Goal: Task Accomplishment & Management: Use online tool/utility

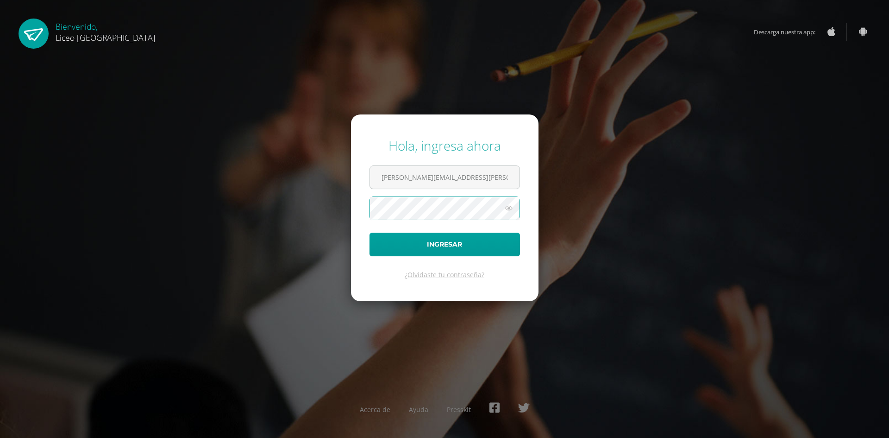
click at [370, 232] on button "Ingresar" at bounding box center [445, 244] width 150 height 24
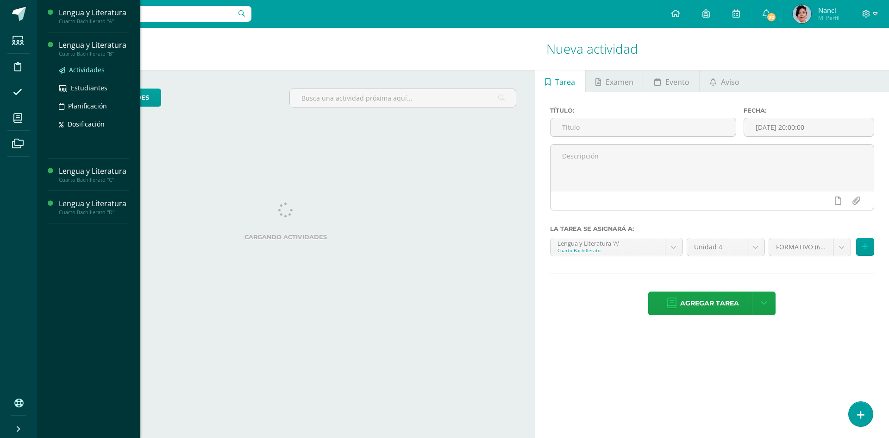
click at [92, 72] on span "Actividades" at bounding box center [87, 69] width 36 height 9
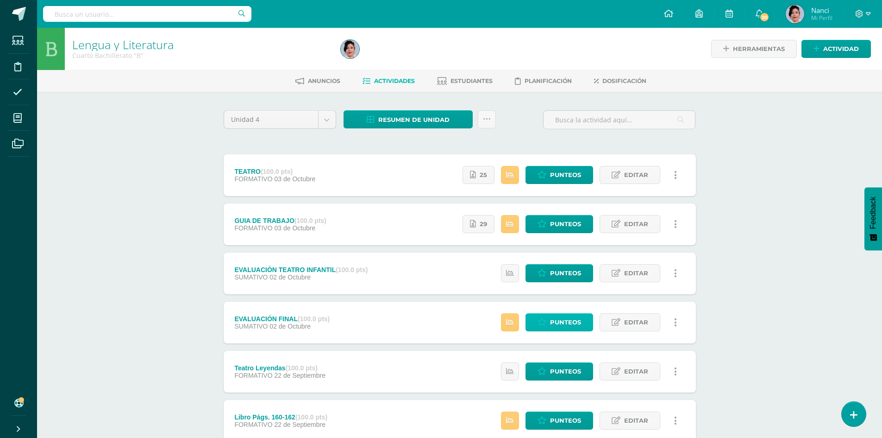
click at [564, 314] on span "Punteos" at bounding box center [565, 321] width 31 height 17
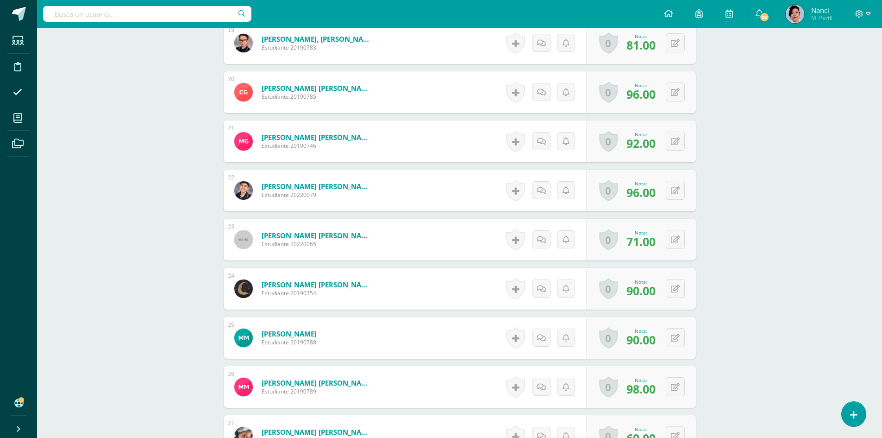
scroll to position [1206, 0]
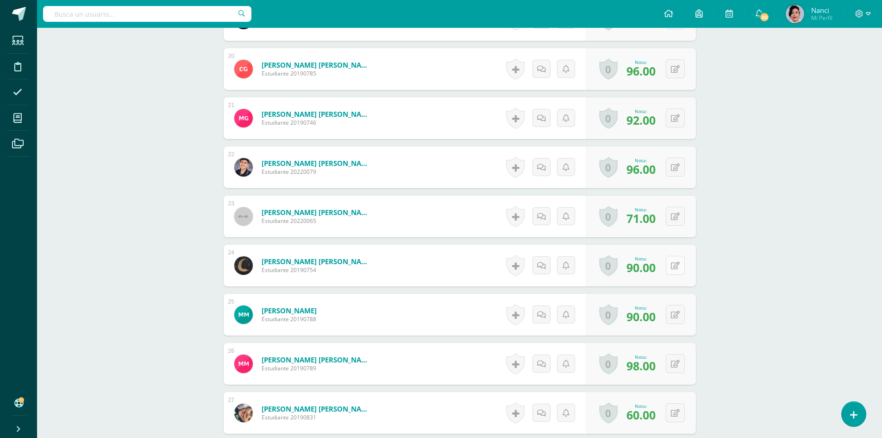
click at [675, 264] on button at bounding box center [675, 265] width 19 height 19
type input "96"
click at [656, 270] on icon at bounding box center [657, 268] width 8 height 8
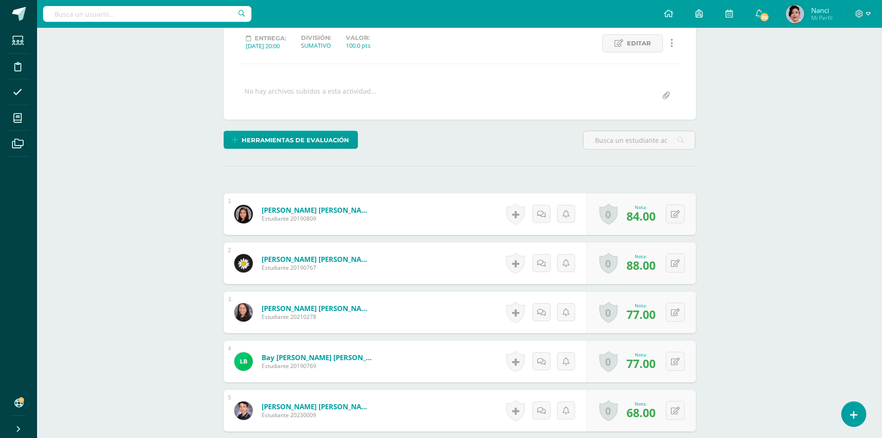
scroll to position [0, 0]
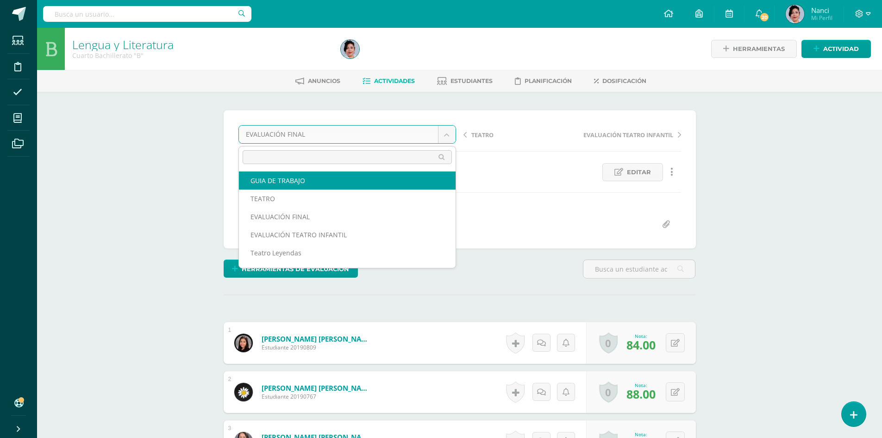
select select "/dashboard/teacher/grade-activity/227196/"
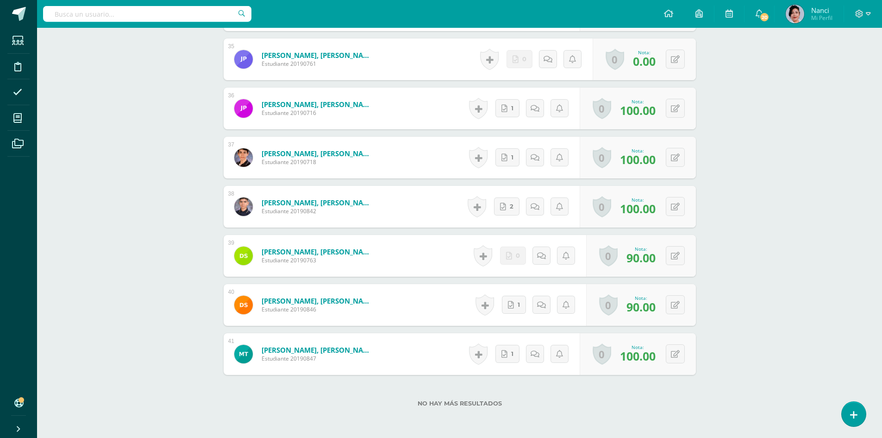
scroll to position [1920, 0]
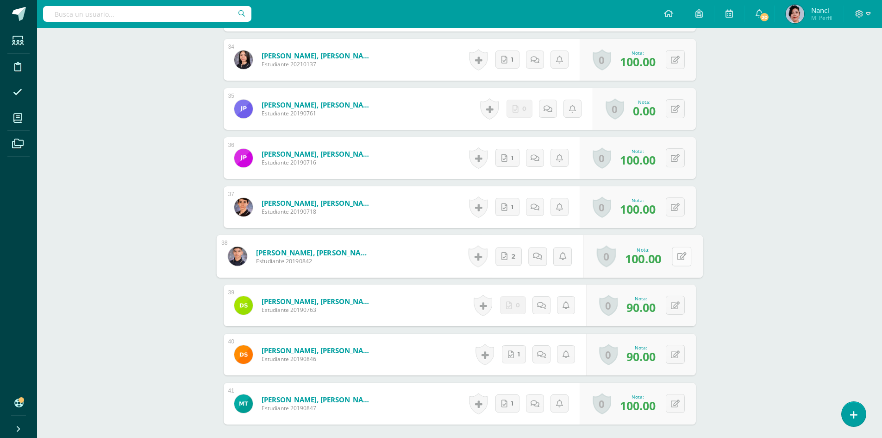
click at [675, 255] on button at bounding box center [681, 255] width 19 height 19
type input "90"
click at [660, 261] on icon at bounding box center [657, 259] width 8 height 8
click at [676, 203] on button at bounding box center [675, 206] width 19 height 19
type input "90"
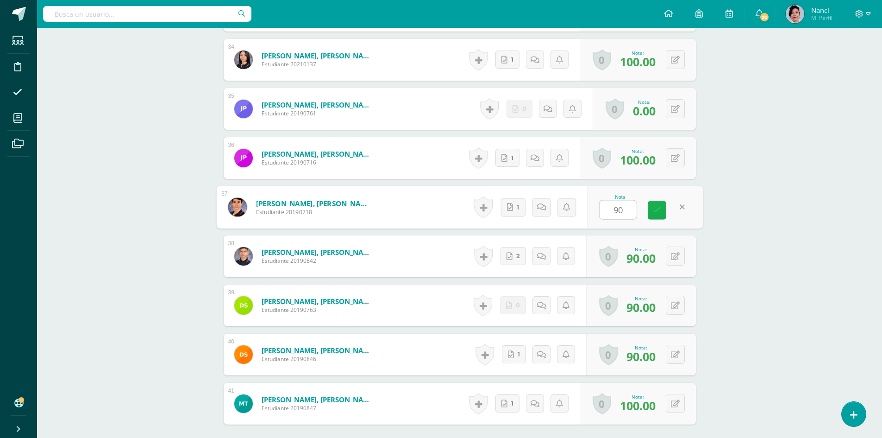
click at [654, 214] on link at bounding box center [657, 210] width 19 height 19
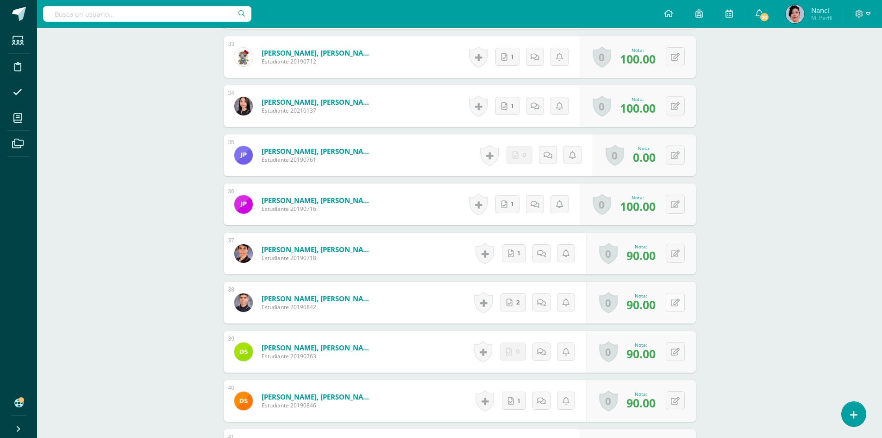
scroll to position [1828, 0]
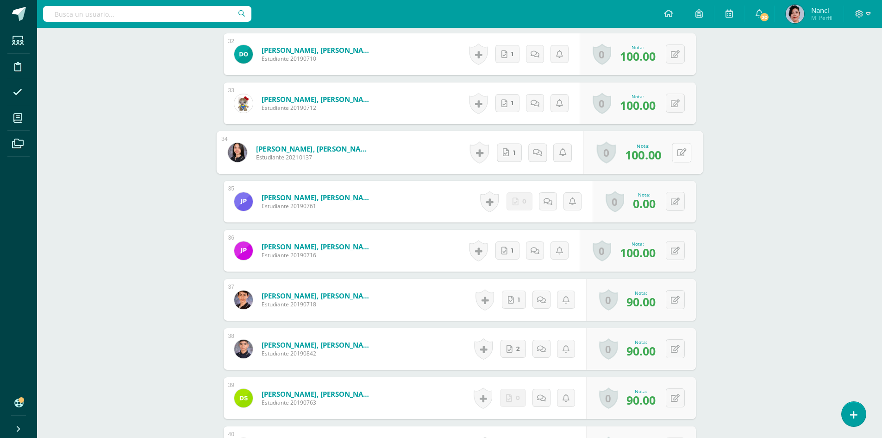
click at [676, 151] on button at bounding box center [681, 152] width 19 height 19
type input "90"
click at [658, 159] on icon at bounding box center [657, 155] width 8 height 8
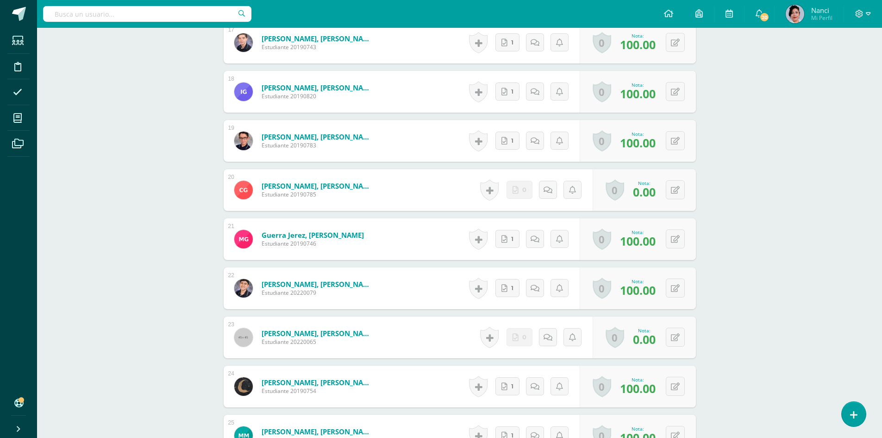
scroll to position [1087, 0]
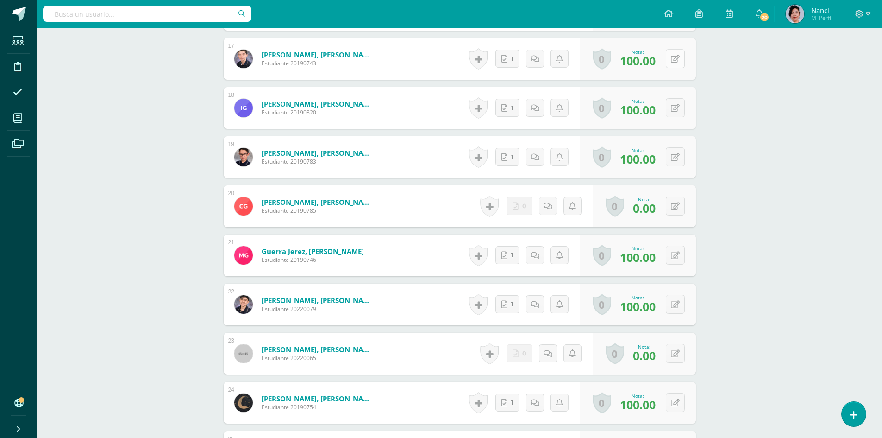
click at [673, 58] on button at bounding box center [675, 58] width 19 height 19
type input "90"
click at [657, 62] on icon at bounding box center [657, 62] width 8 height 8
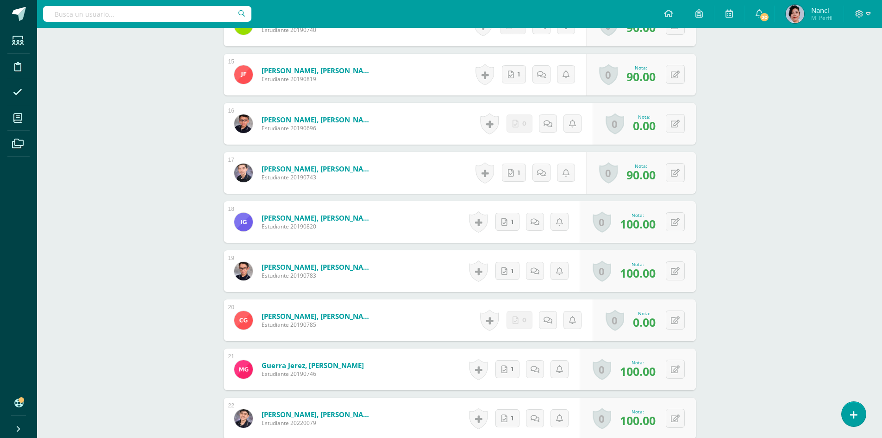
scroll to position [948, 0]
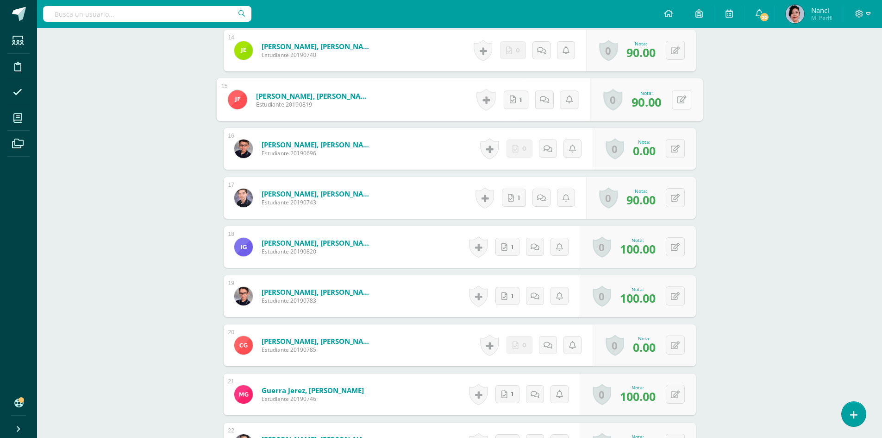
click at [673, 98] on button at bounding box center [681, 99] width 19 height 19
type input "80"
click at [662, 104] on link at bounding box center [657, 103] width 19 height 19
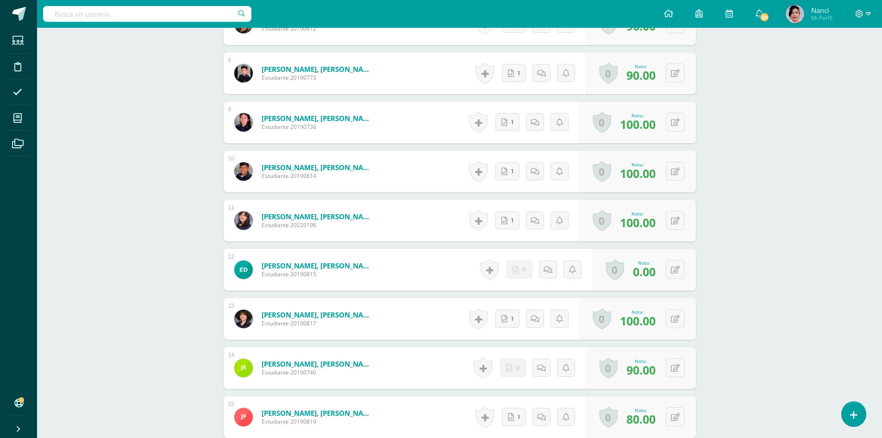
scroll to position [577, 0]
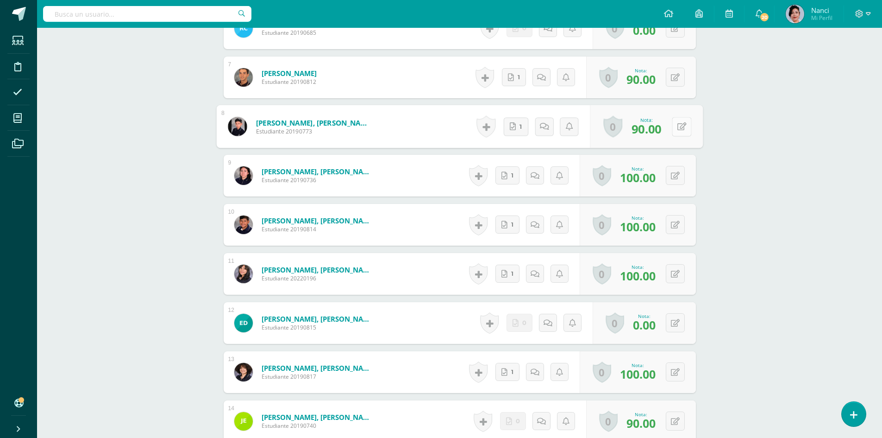
click at [677, 129] on icon at bounding box center [681, 126] width 9 height 8
type input "80"
click at [658, 131] on icon at bounding box center [657, 129] width 8 height 8
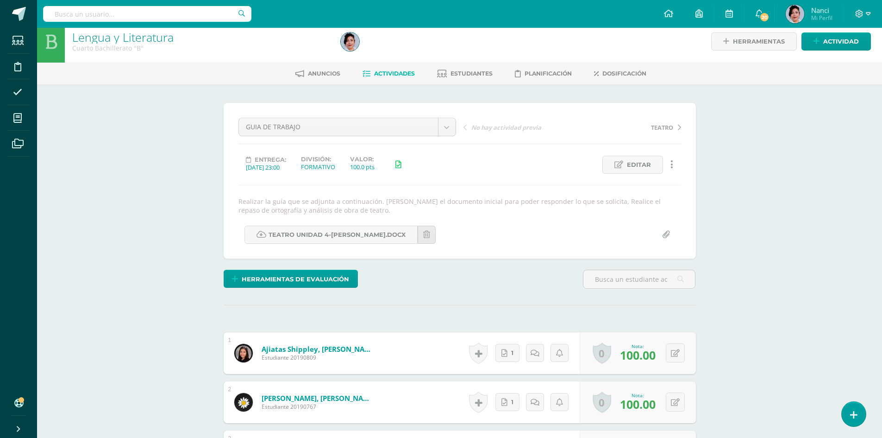
scroll to position [0, 0]
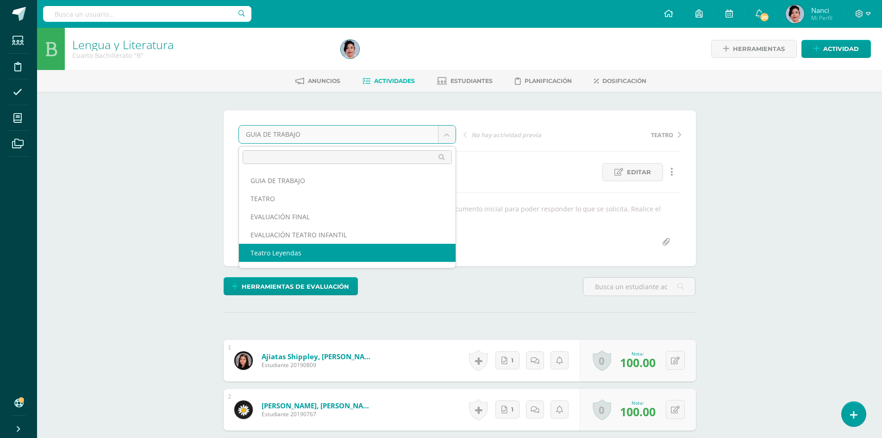
select select "/dashboard/teacher/grade-activity/226746/"
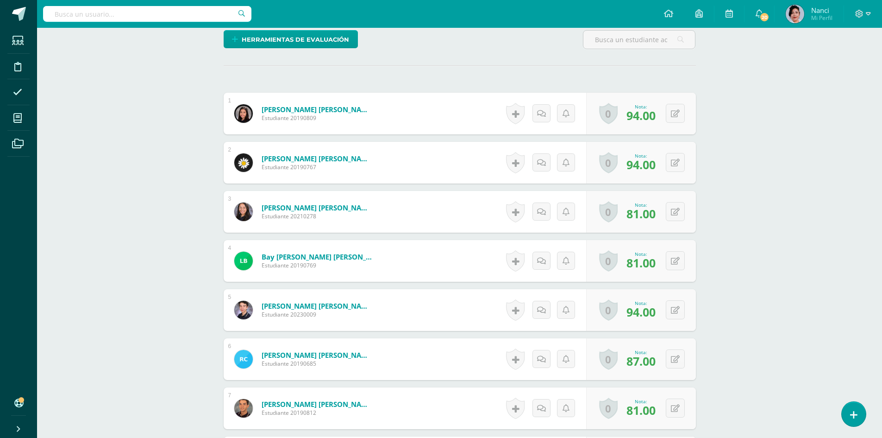
scroll to position [245, 0]
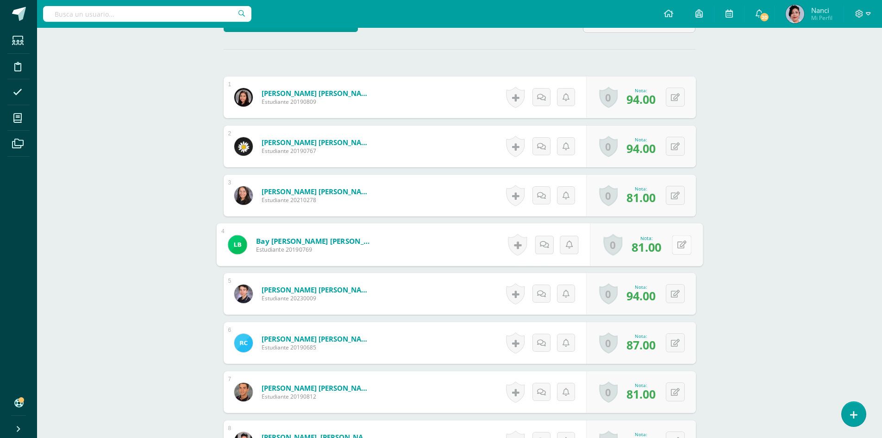
click at [677, 246] on icon at bounding box center [681, 244] width 9 height 8
type input "70"
click at [656, 248] on icon at bounding box center [657, 247] width 8 height 8
click at [676, 296] on button at bounding box center [681, 292] width 19 height 19
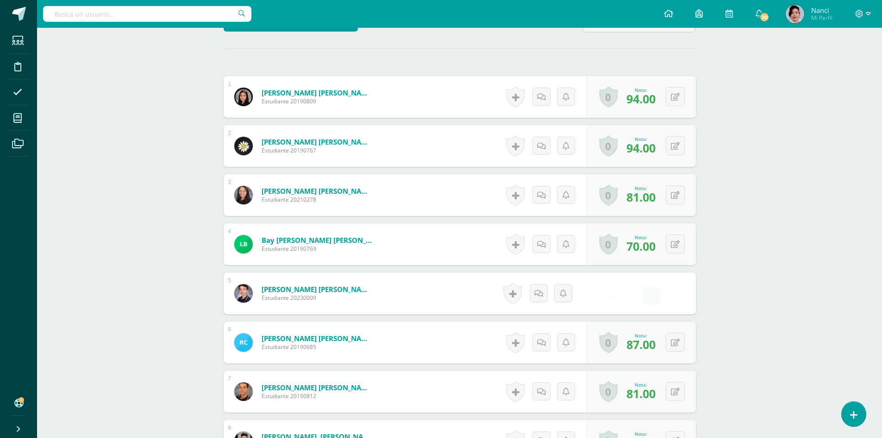
scroll to position [246, 0]
type input "84"
click at [659, 296] on icon at bounding box center [657, 296] width 8 height 8
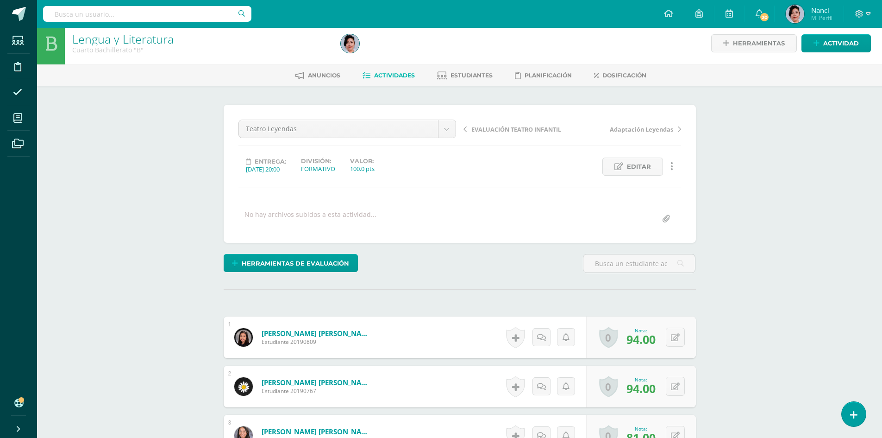
scroll to position [0, 0]
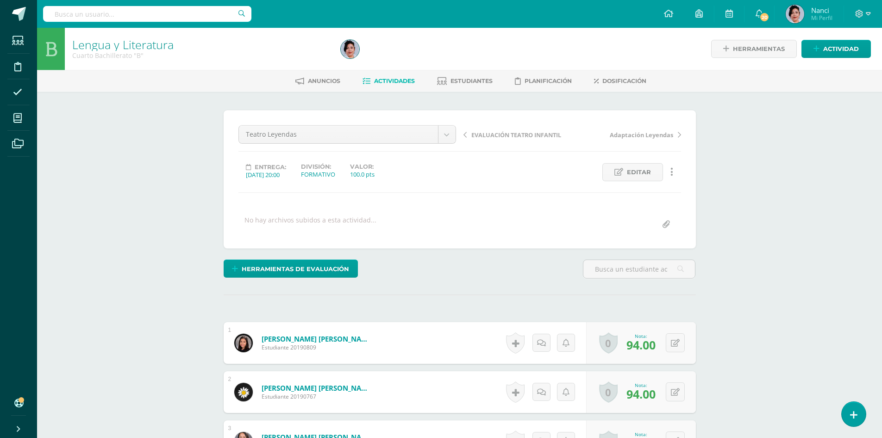
click at [397, 78] on span "Actividades" at bounding box center [394, 80] width 41 height 7
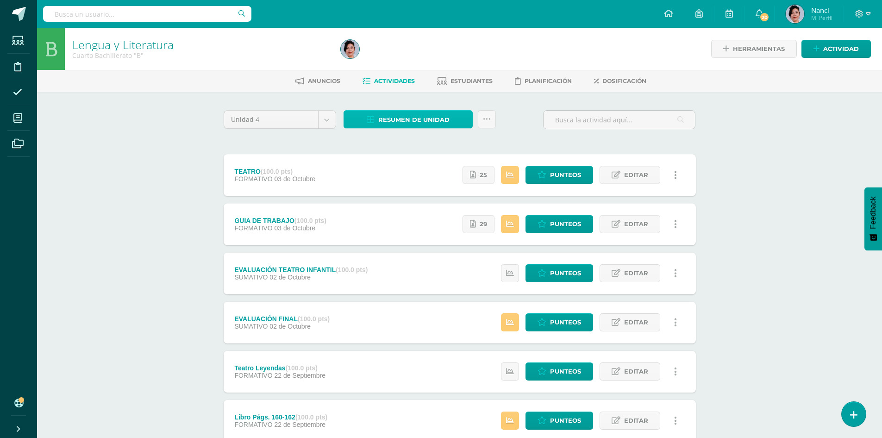
click at [420, 118] on span "Resumen de unidad" at bounding box center [413, 119] width 71 height 17
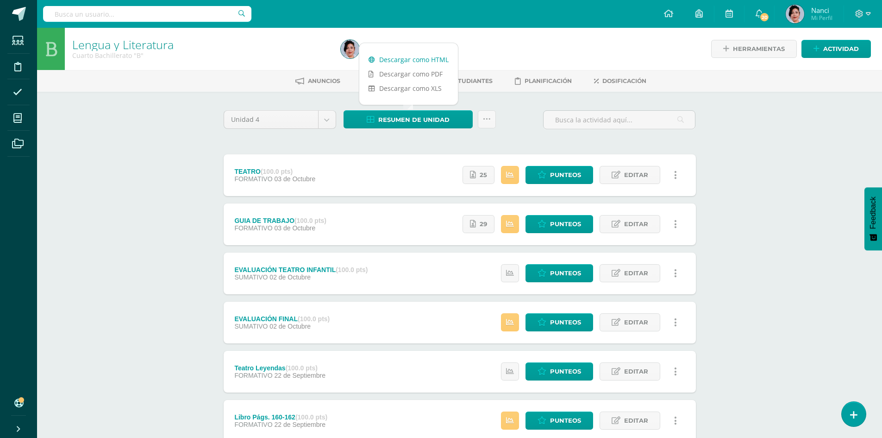
click at [439, 63] on link "Descargar como HTML" at bounding box center [408, 59] width 99 height 14
click at [844, 46] on span "Actividad" at bounding box center [841, 48] width 36 height 17
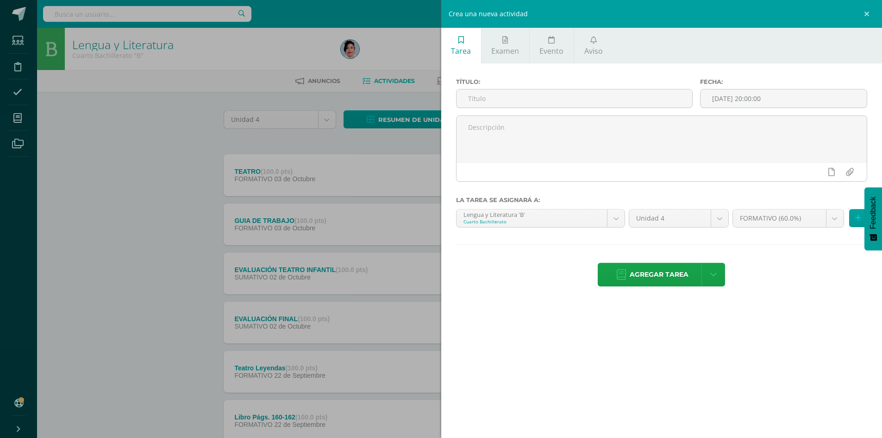
click at [320, 55] on div "Crea una nueva actividad Tarea Examen Evento Aviso Título: Fecha: 2025-10-10 20…" at bounding box center [441, 219] width 882 height 438
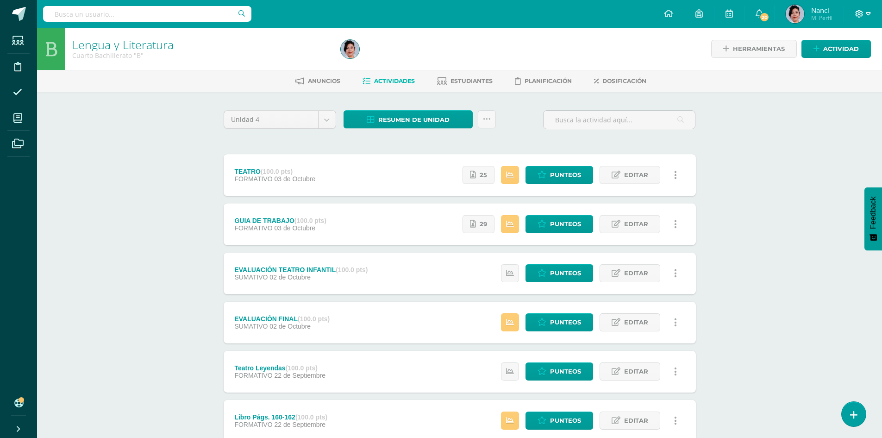
click at [866, 10] on icon at bounding box center [868, 14] width 5 height 8
click at [838, 63] on span "Cerrar sesión" at bounding box center [839, 63] width 42 height 9
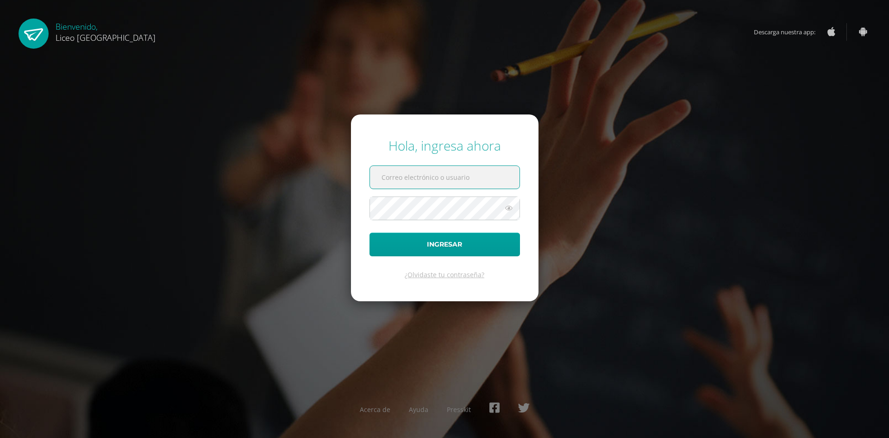
click at [450, 182] on input "text" at bounding box center [445, 177] width 150 height 23
type input "[PERSON_NAME][EMAIL_ADDRESS][PERSON_NAME][DOMAIN_NAME]"
click at [370, 232] on button "Ingresar" at bounding box center [445, 244] width 150 height 24
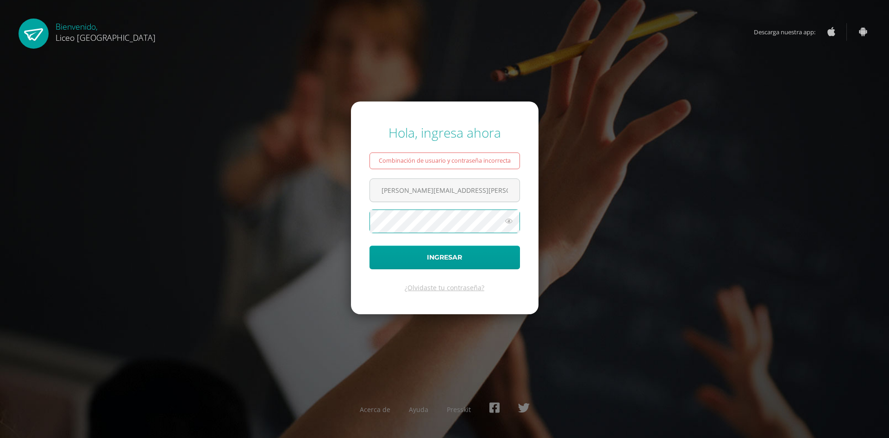
click at [370, 245] on button "Ingresar" at bounding box center [445, 257] width 150 height 24
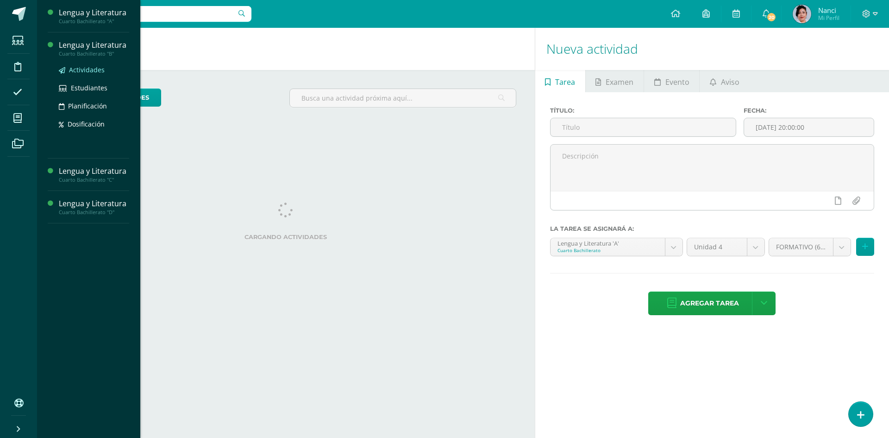
click at [80, 72] on span "Actividades" at bounding box center [87, 69] width 36 height 9
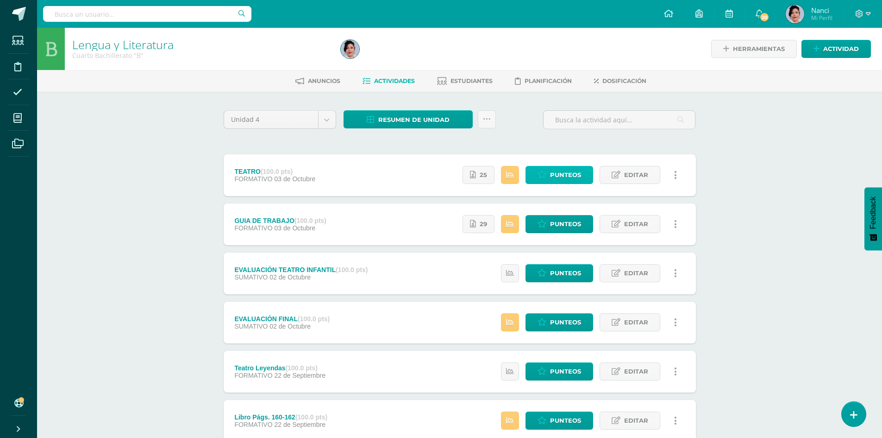
click at [540, 175] on icon at bounding box center [542, 175] width 9 height 8
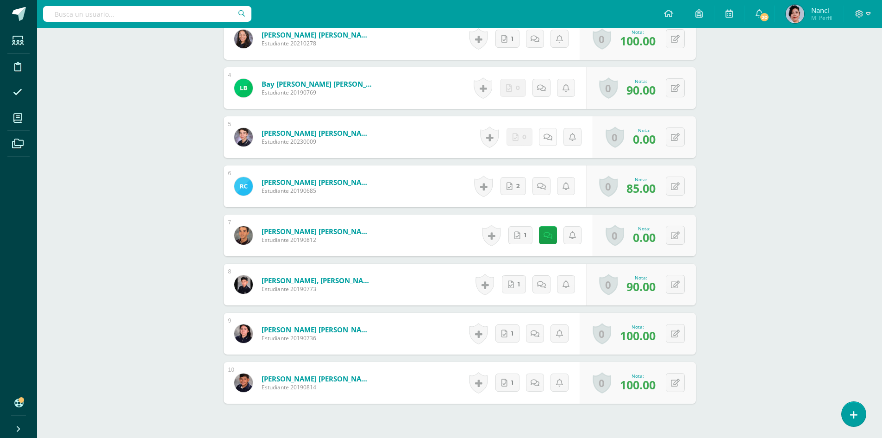
scroll to position [417, 0]
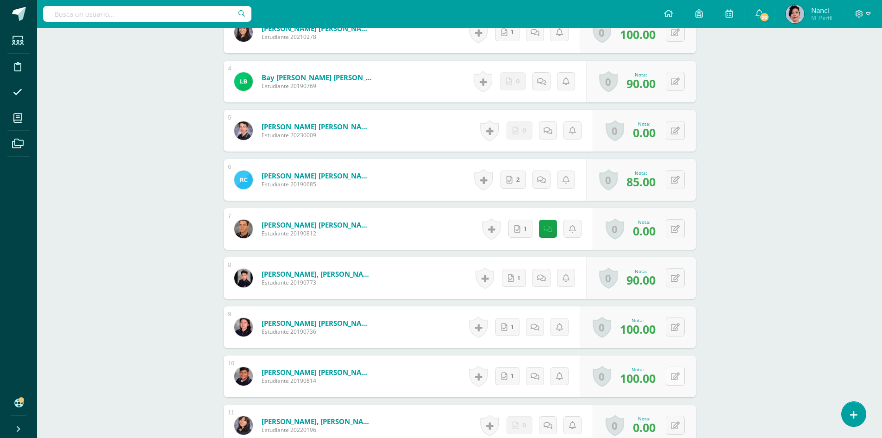
click at [673, 374] on button at bounding box center [675, 375] width 19 height 19
type input "90"
click at [659, 376] on icon at bounding box center [657, 379] width 8 height 8
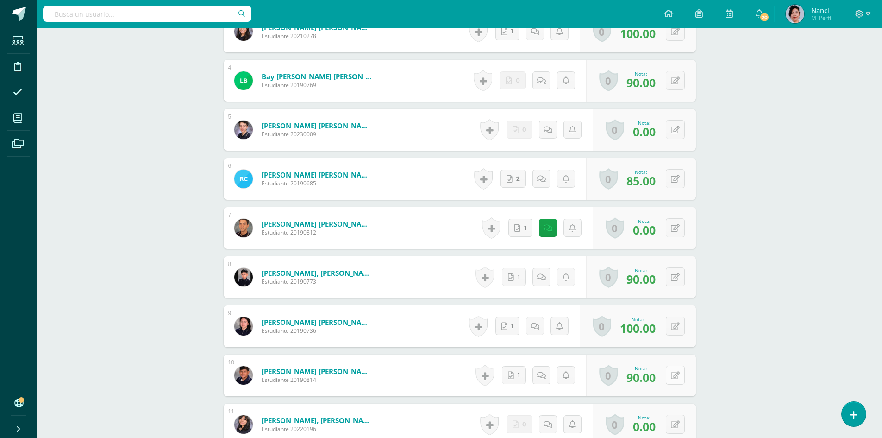
click at [671, 369] on div "0 Logros Logros obtenidos Aún no hay logros agregados Nota: 90.00" at bounding box center [641, 375] width 110 height 42
click at [862, 11] on icon at bounding box center [859, 14] width 8 height 8
click at [859, 61] on span "Cerrar sesión" at bounding box center [840, 63] width 42 height 9
